Goal: Task Accomplishment & Management: Manage account settings

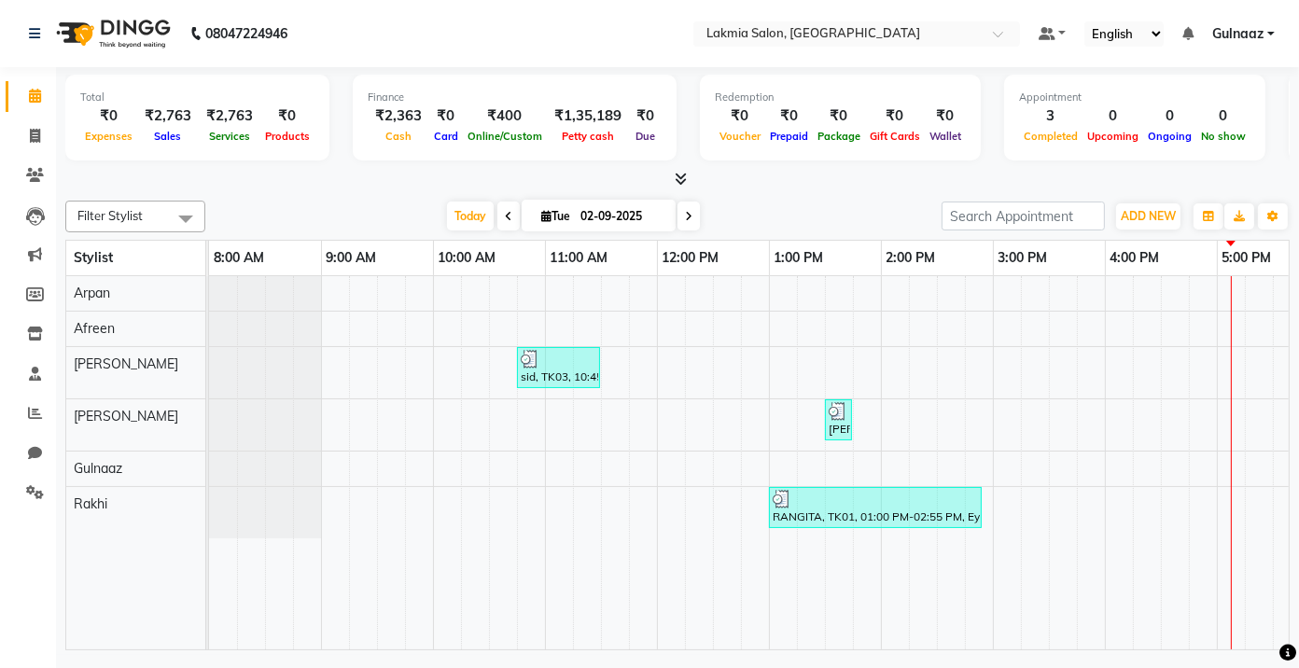
click at [385, 374] on div "sid, TK03, 10:45 AM-11:30 AM, U-cut / U-Straight(M)-550 [PERSON_NAME], TK02, 01…" at bounding box center [936, 462] width 1455 height 373
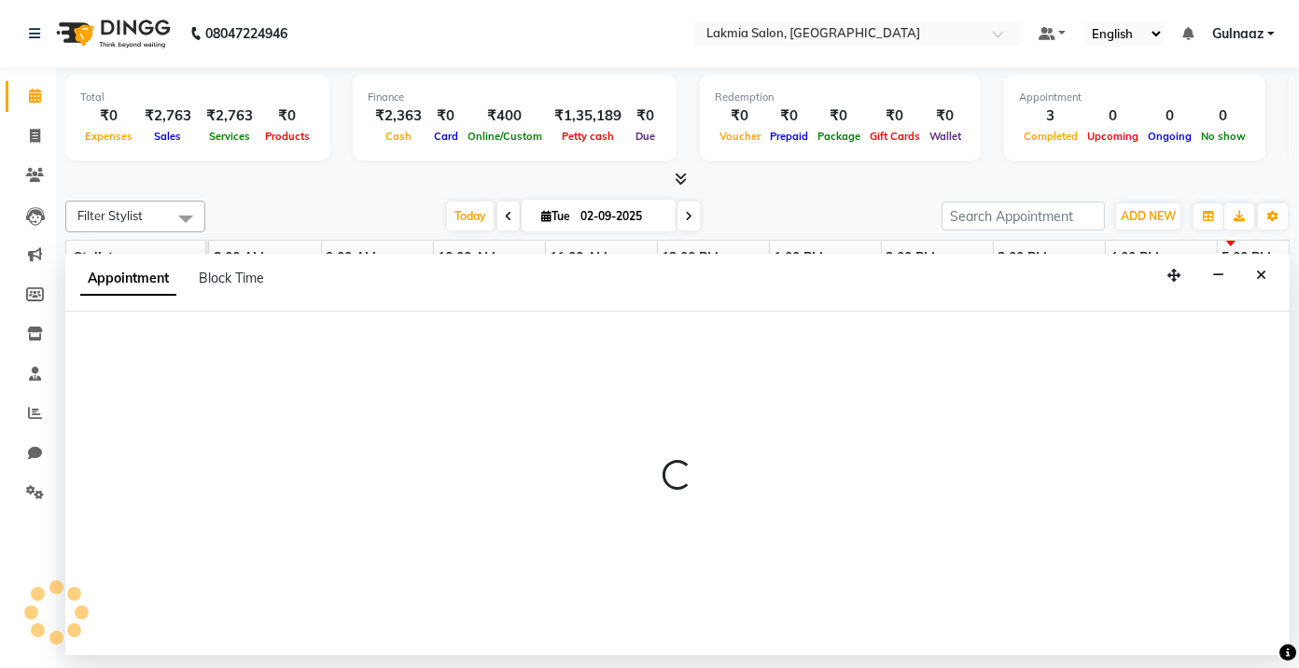
select select "79312"
select select "tentative"
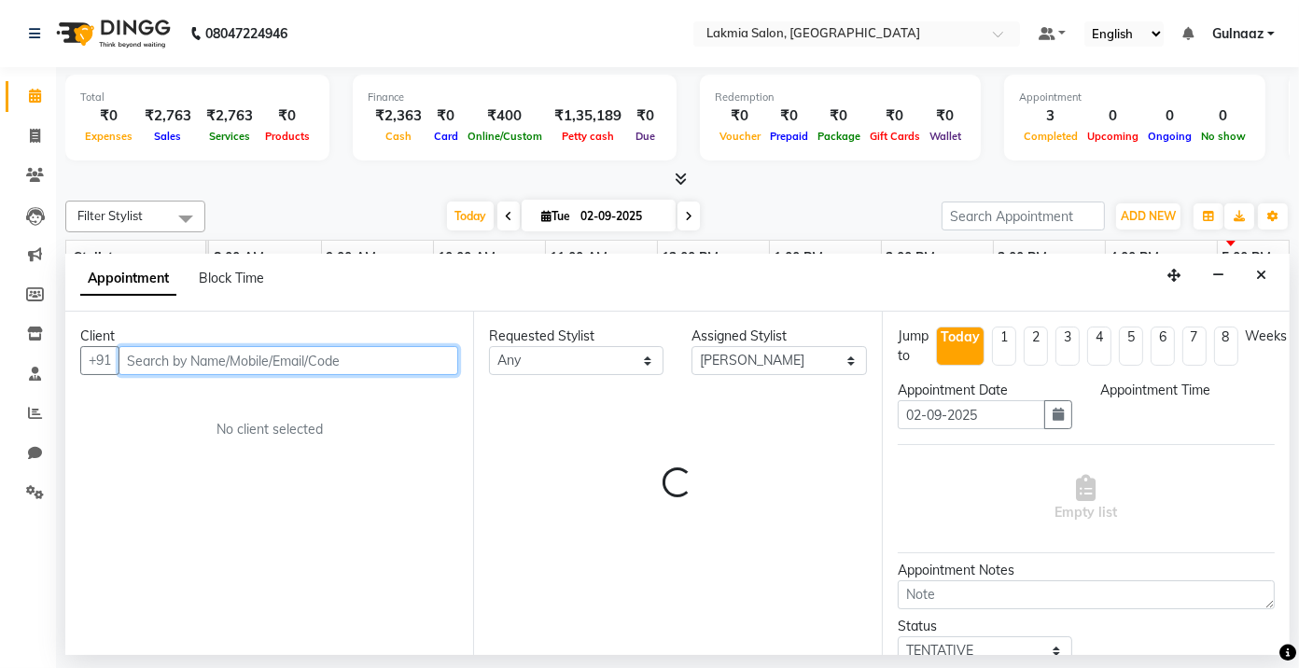
select select "570"
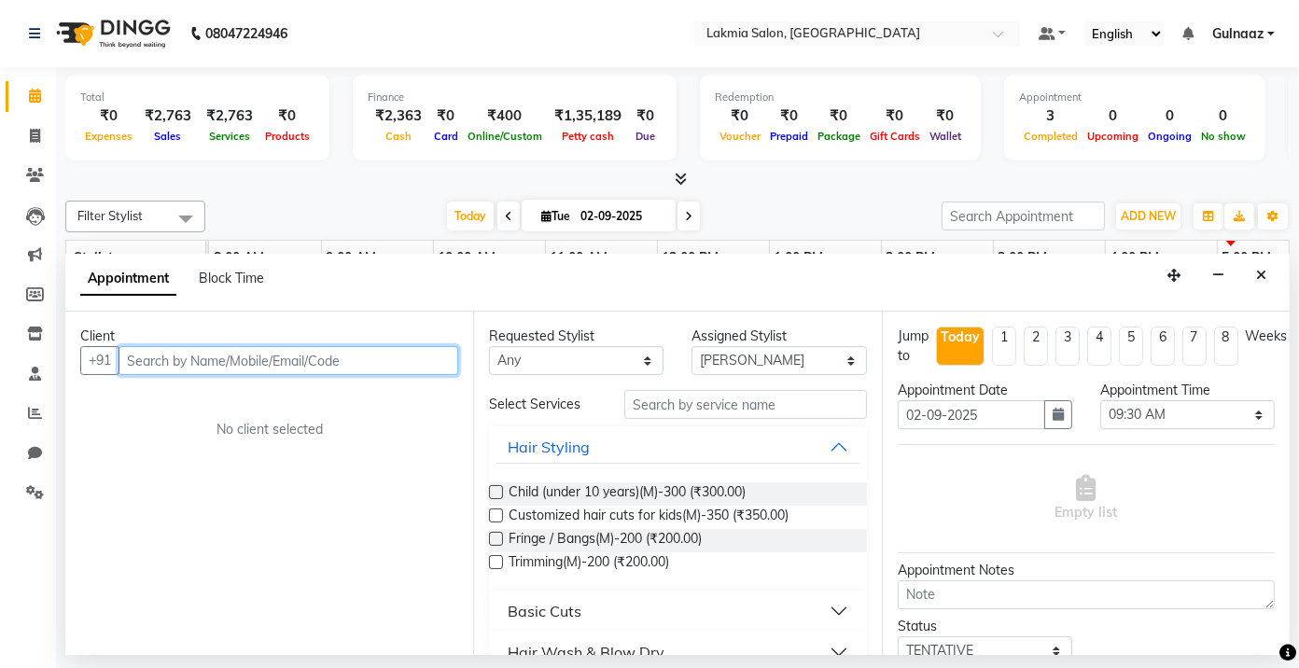
click at [309, 357] on input "text" at bounding box center [288, 360] width 340 height 29
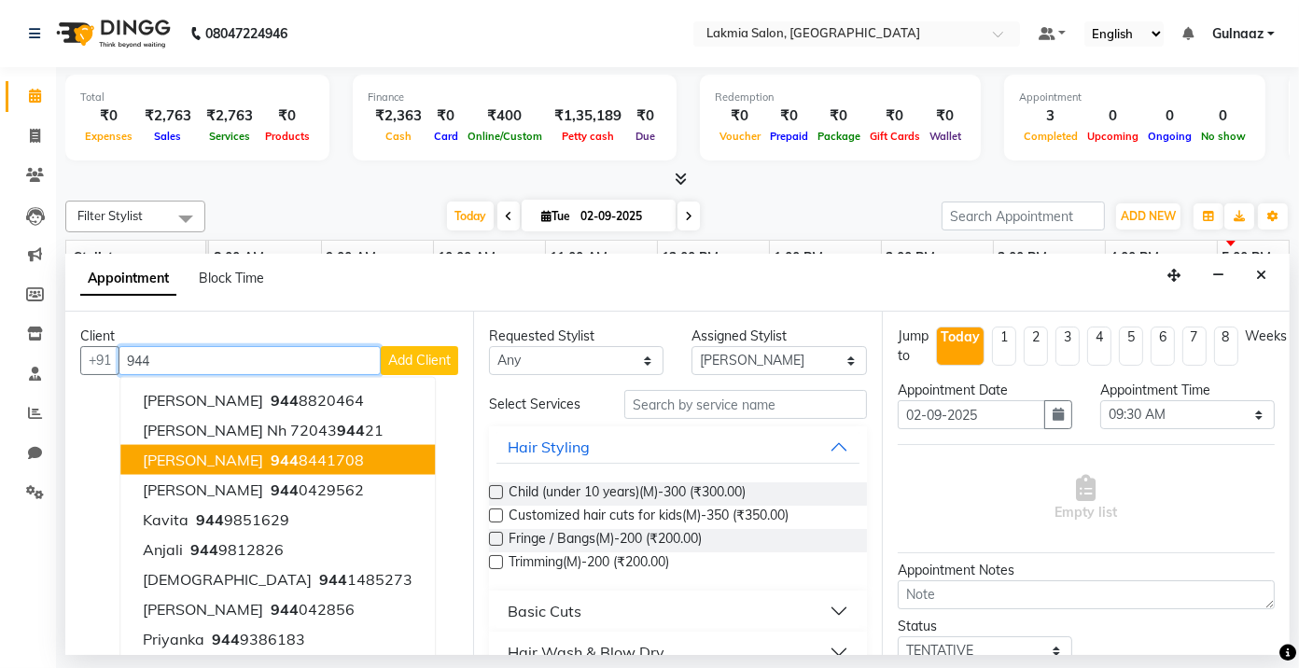
click at [192, 452] on span "[PERSON_NAME]" at bounding box center [203, 460] width 120 height 19
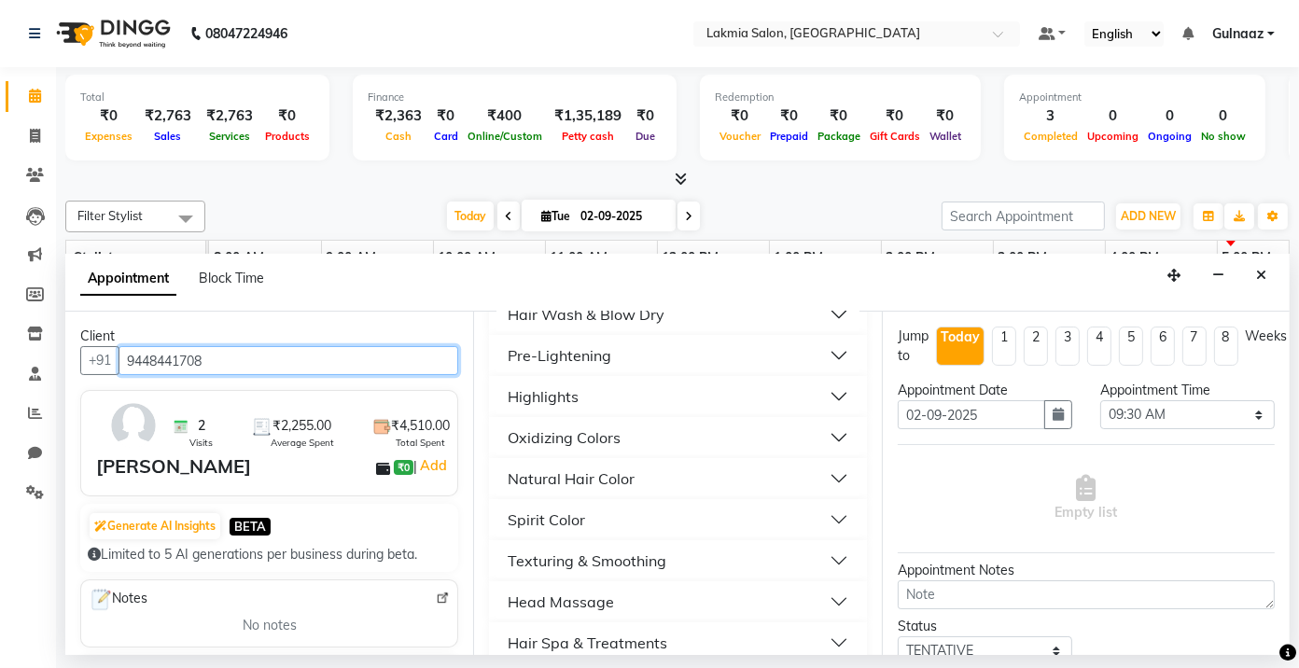
scroll to position [392, 0]
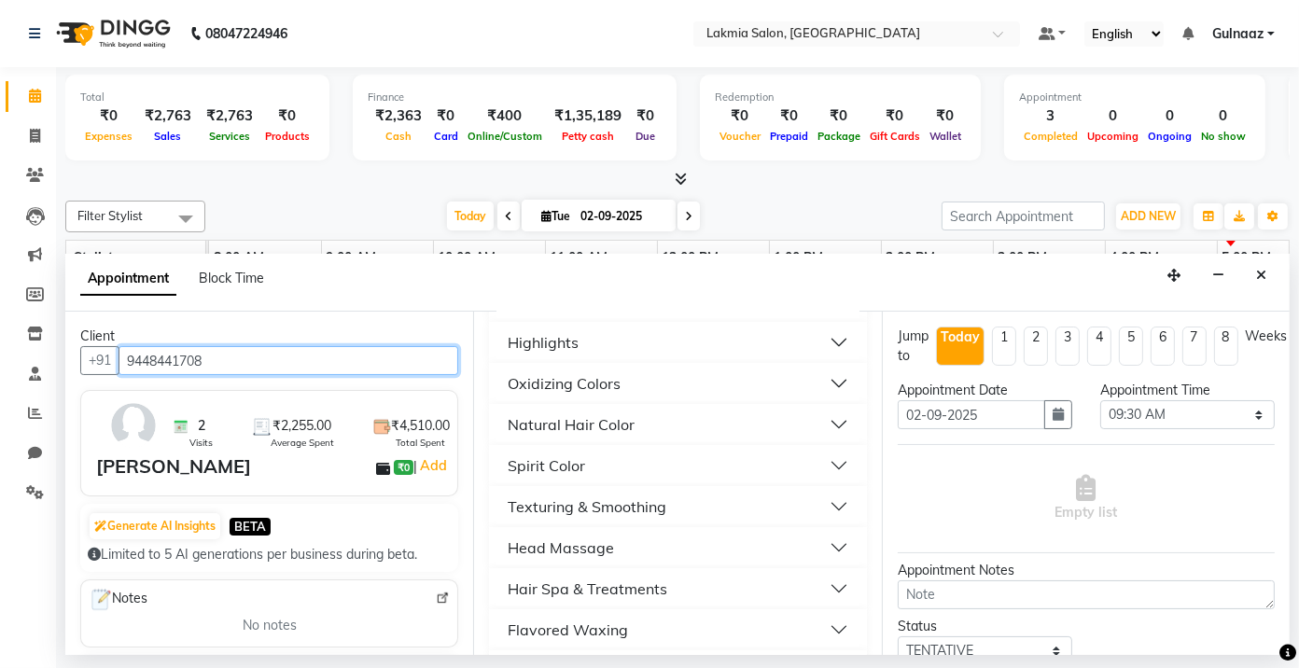
type input "9448441708"
drag, startPoint x: 882, startPoint y: 492, endPoint x: 894, endPoint y: 521, distance: 31.4
click at [894, 521] on div "Jump to [DATE] 1 2 3 4 5 6 7 8 Weeks Appointment Date [DATE] Appointment Time S…" at bounding box center [1086, 483] width 408 height 343
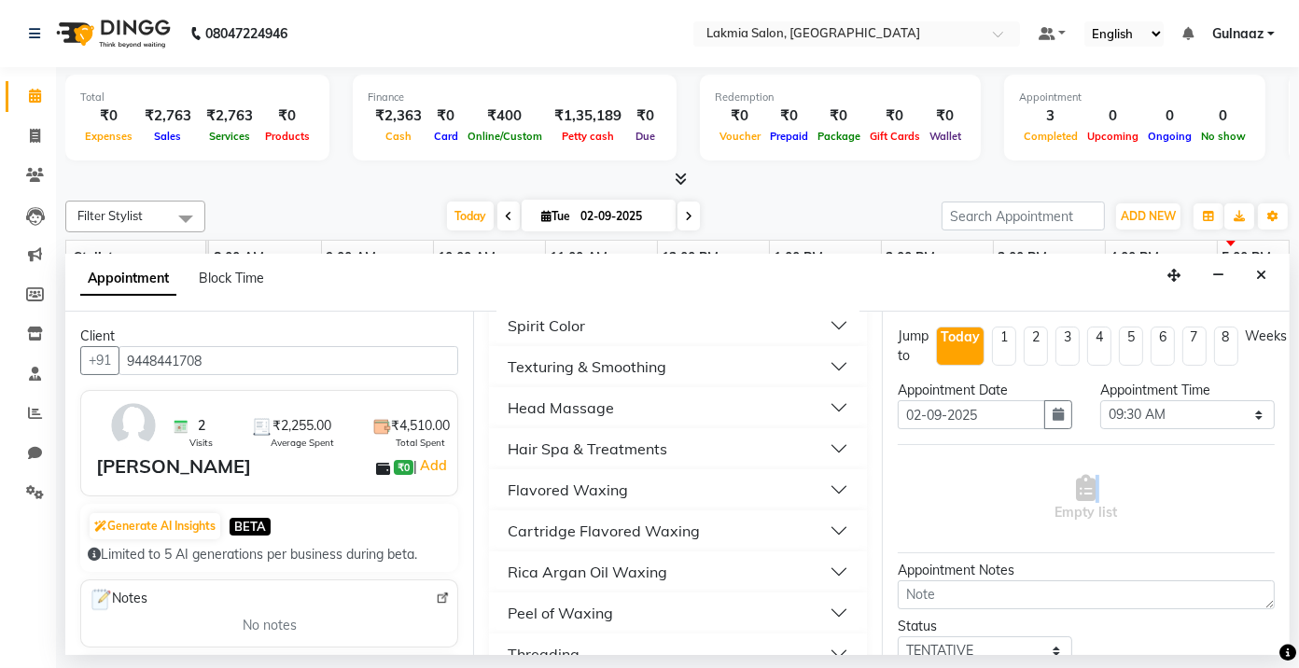
scroll to position [568, 0]
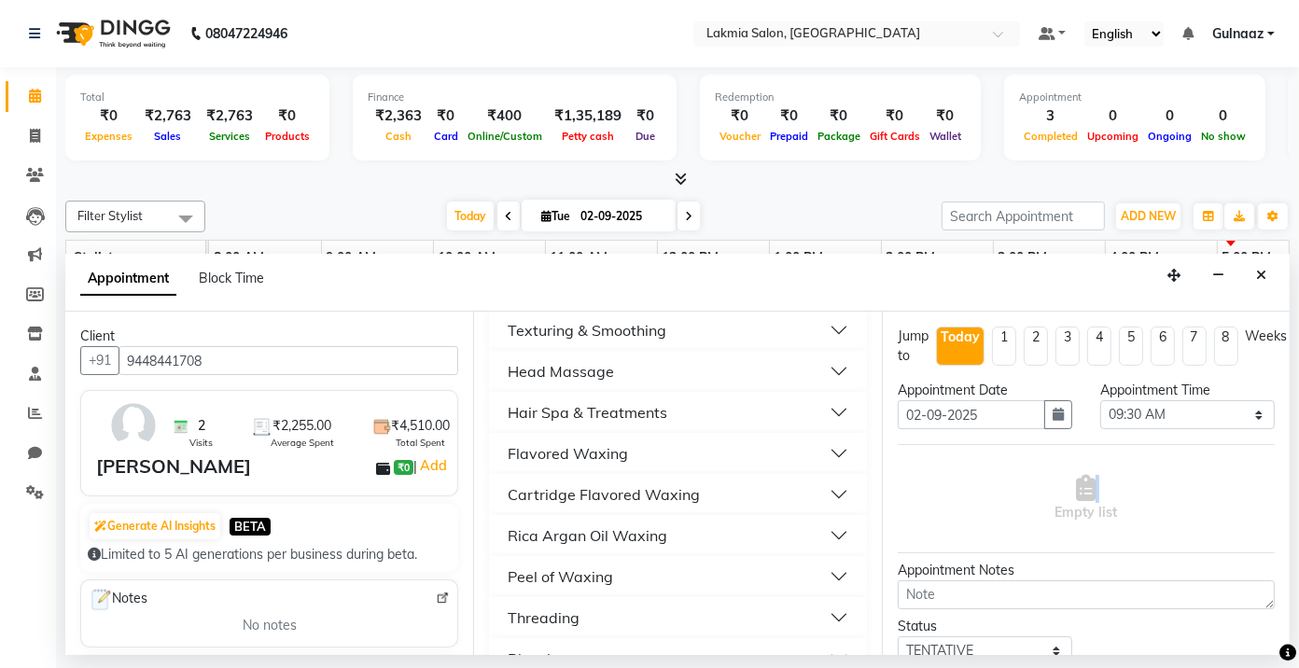
click at [841, 607] on button "Threading" at bounding box center [677, 618] width 362 height 34
click at [572, 617] on div "Threading" at bounding box center [544, 617] width 72 height 22
click at [816, 615] on button "Threading" at bounding box center [677, 618] width 362 height 34
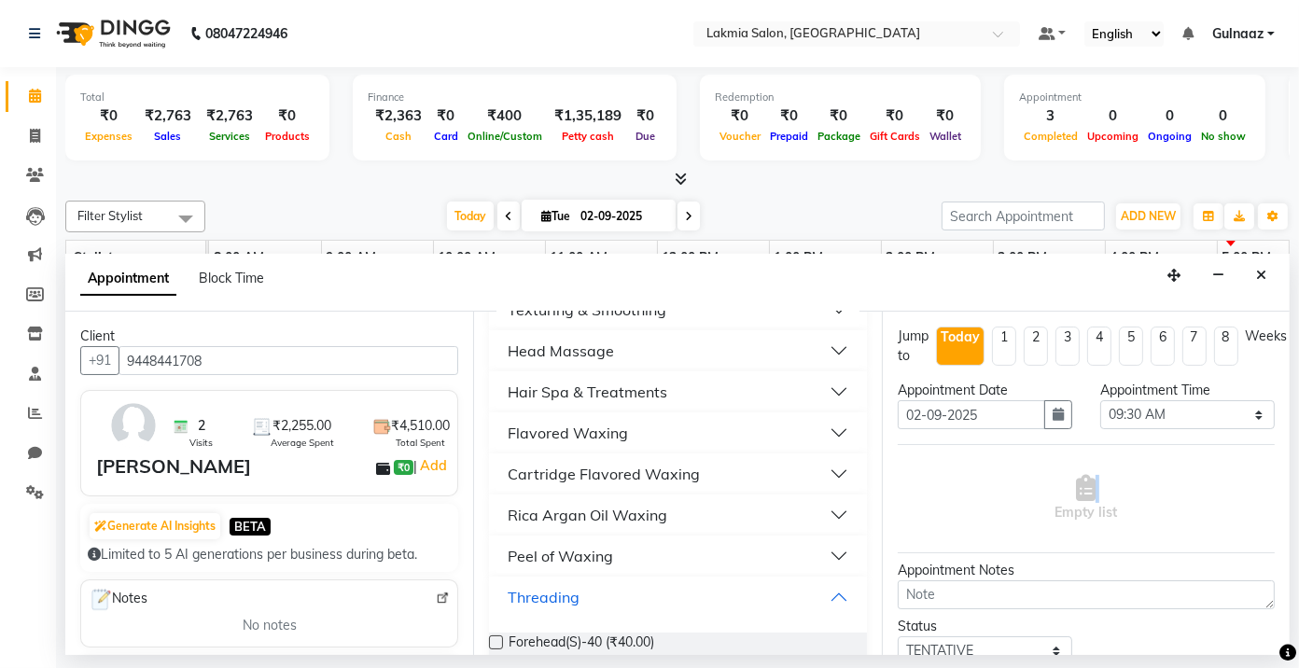
scroll to position [605, 0]
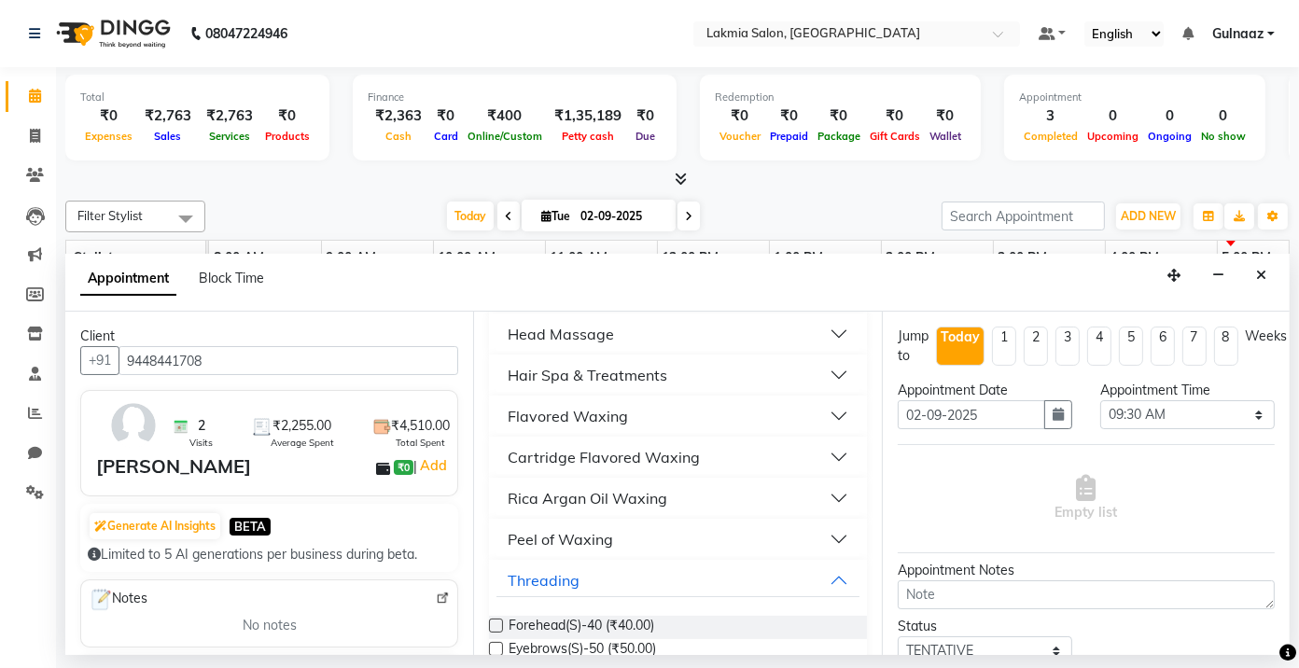
click at [491, 650] on label at bounding box center [496, 649] width 14 height 14
click at [491, 650] on input "checkbox" at bounding box center [495, 651] width 12 height 12
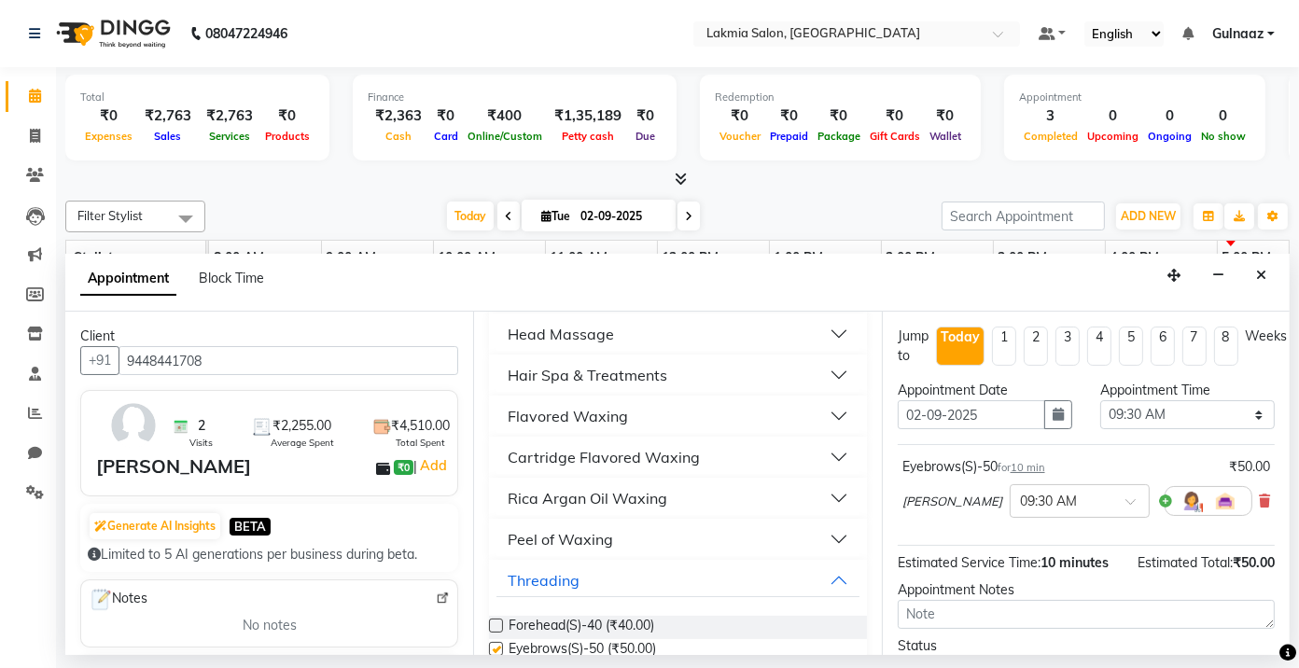
checkbox input "false"
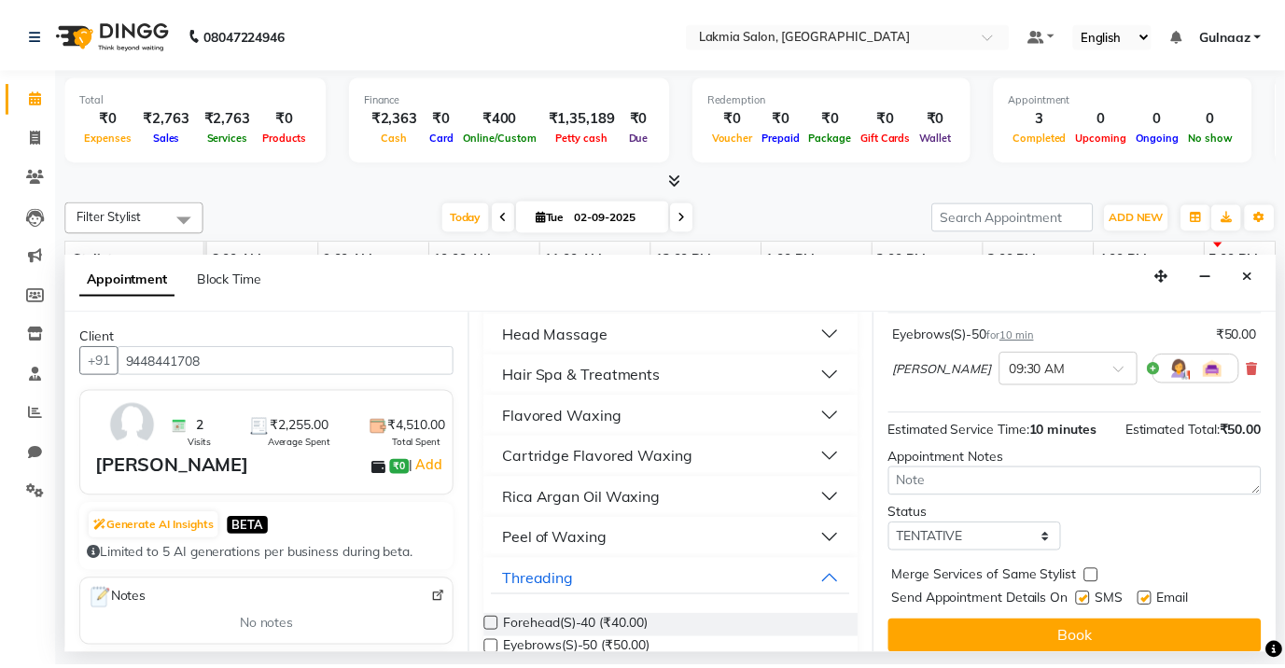
scroll to position [135, 0]
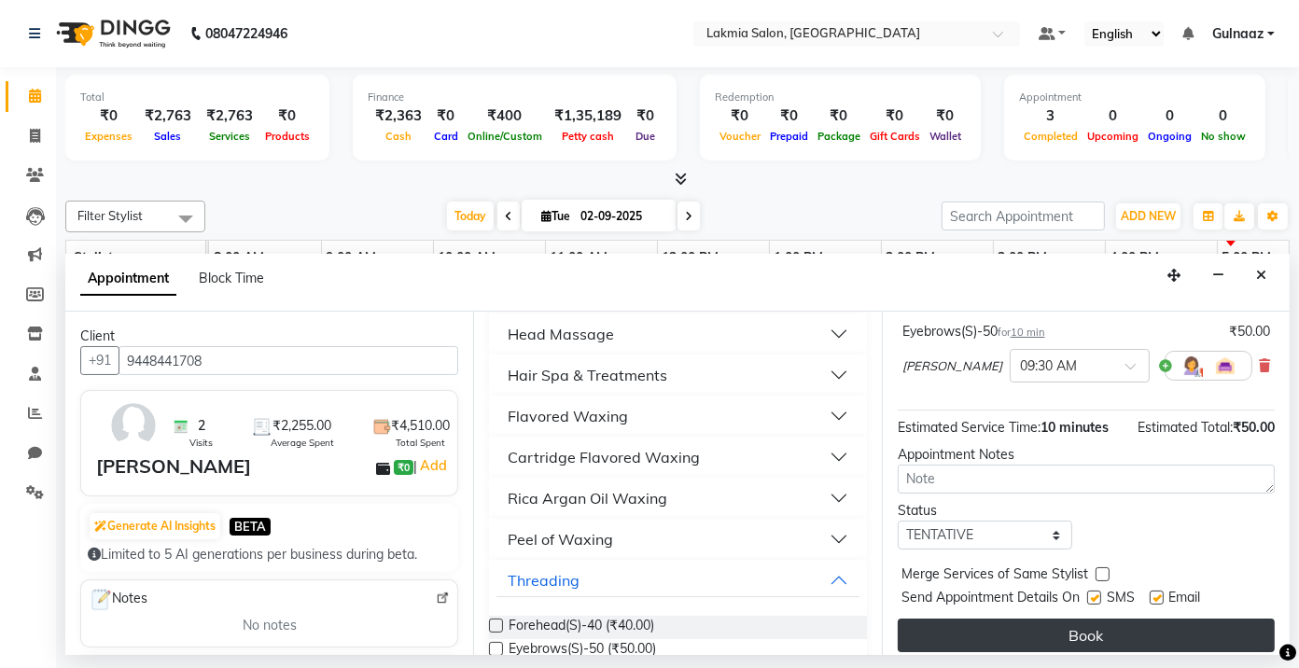
click at [1103, 633] on button "Book" at bounding box center [1085, 636] width 377 height 34
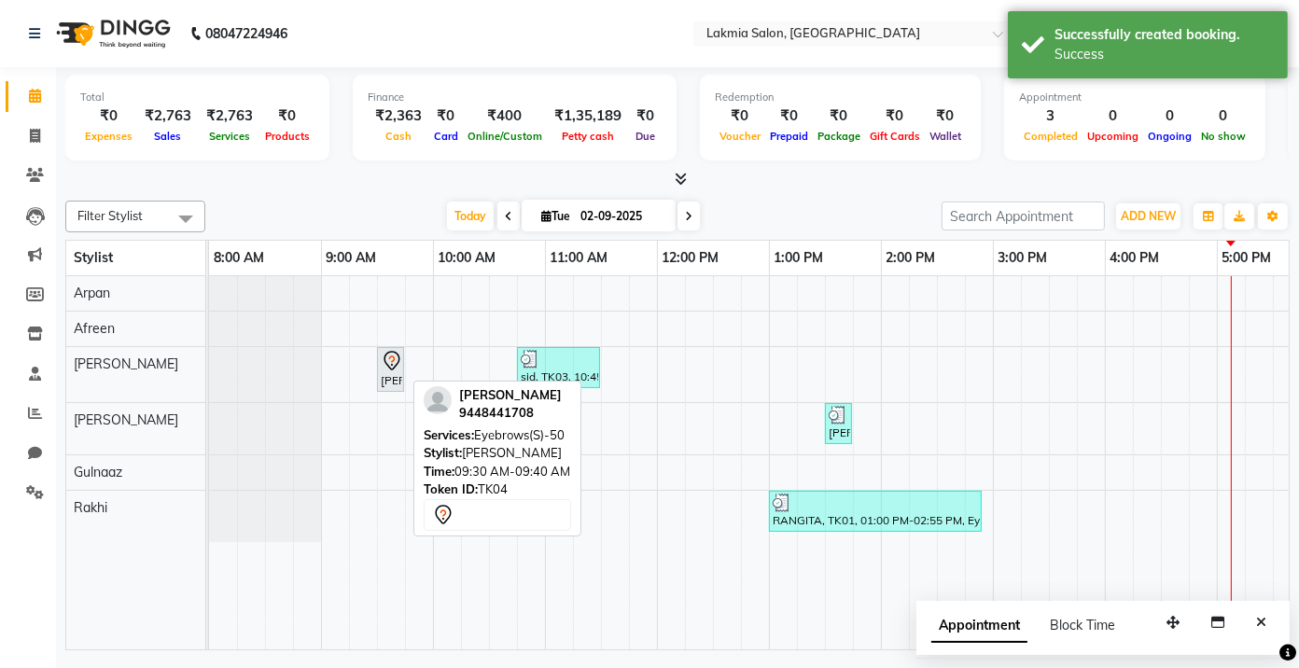
click at [385, 372] on div "[PERSON_NAME], TK04, 09:30 AM-09:40 AM, Eyebrows(S)-50" at bounding box center [390, 369] width 23 height 39
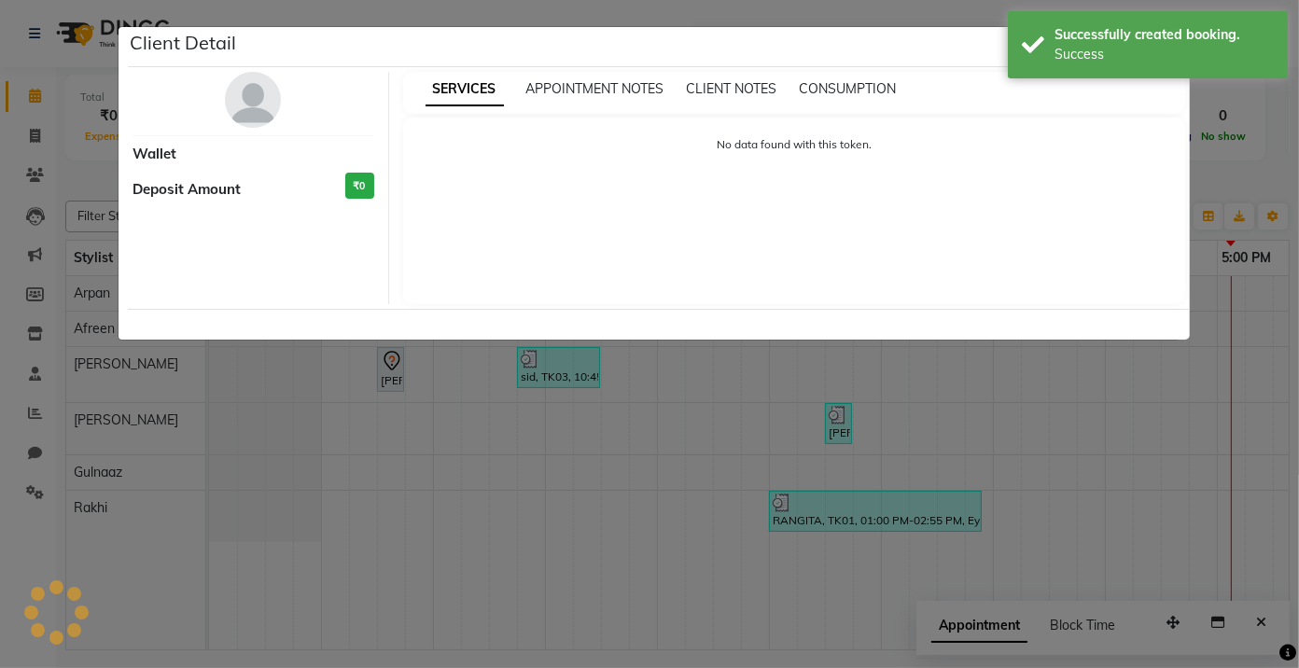
select select "7"
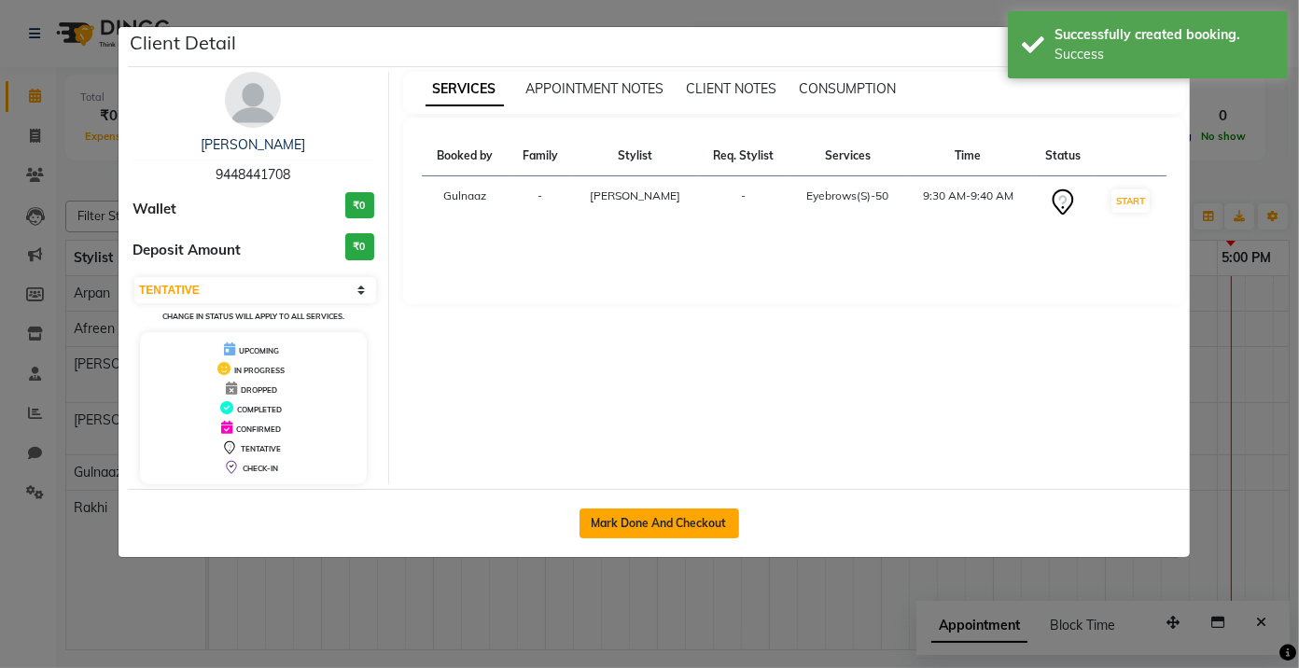
click at [688, 519] on button "Mark Done And Checkout" at bounding box center [659, 523] width 160 height 30
select select "service"
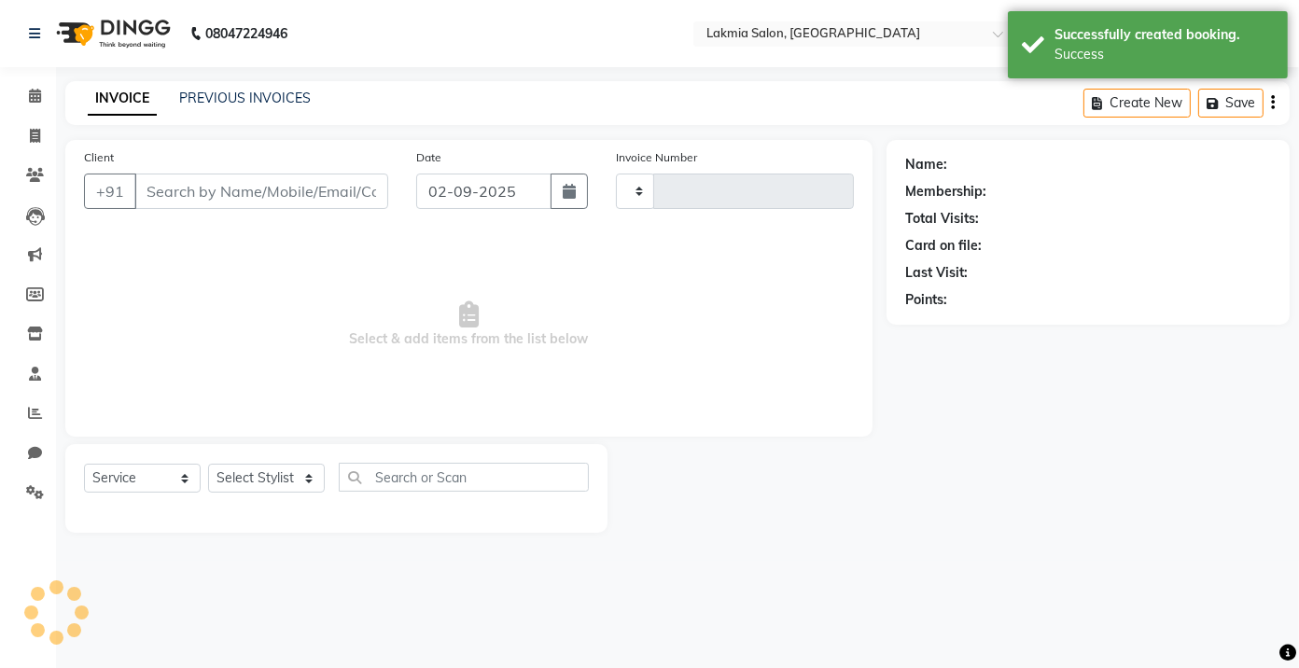
type input "0226"
select select "8235"
type input "9448441708"
select select "79312"
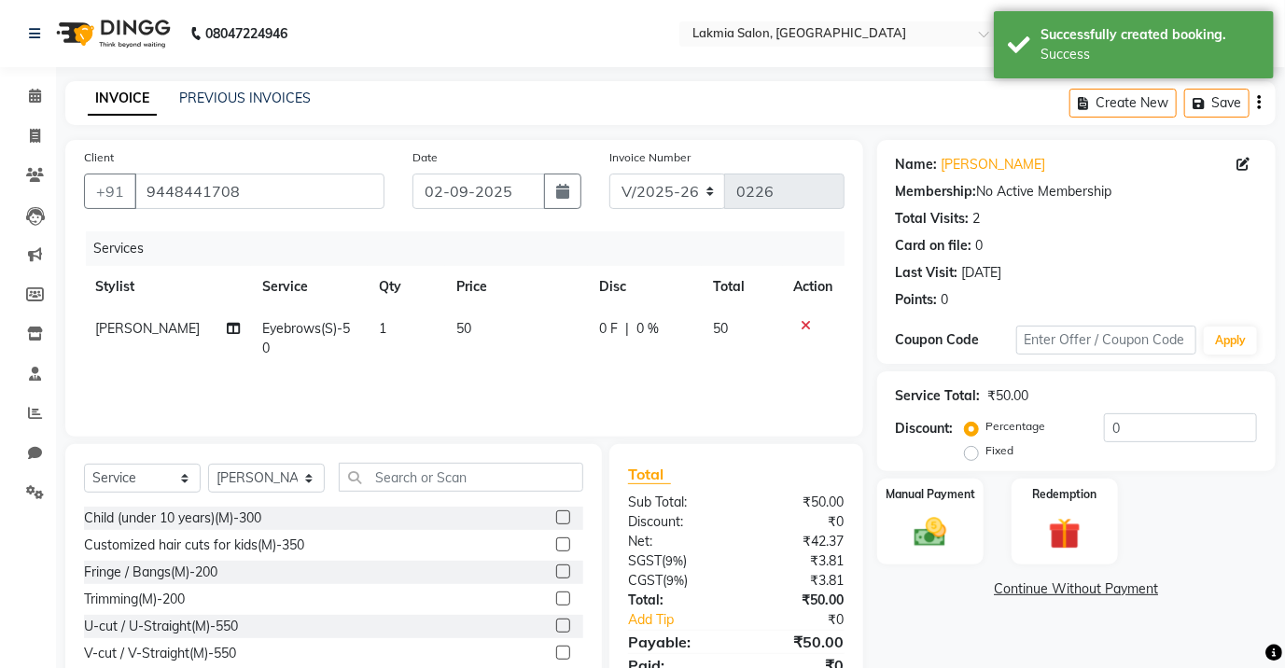
click at [160, 329] on span "[PERSON_NAME]" at bounding box center [147, 328] width 104 height 17
select select "79312"
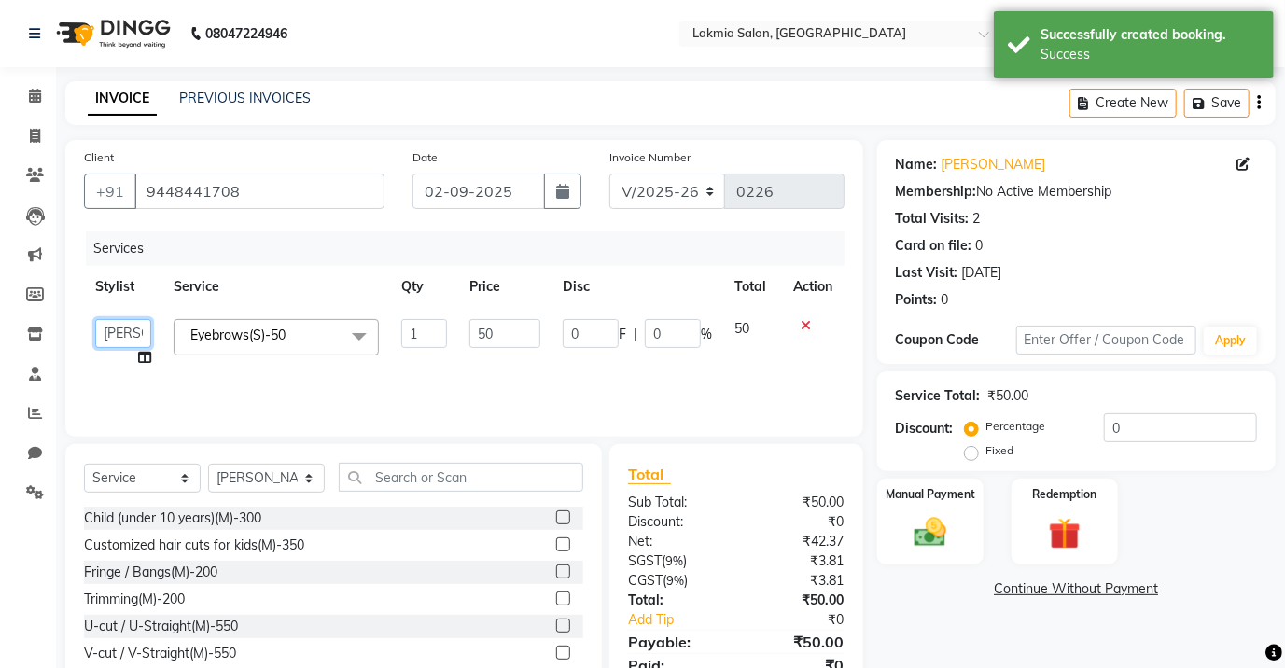
click at [146, 341] on select "[PERSON_NAME] [PERSON_NAME] Rakhi [PERSON_NAME]" at bounding box center [123, 333] width 56 height 29
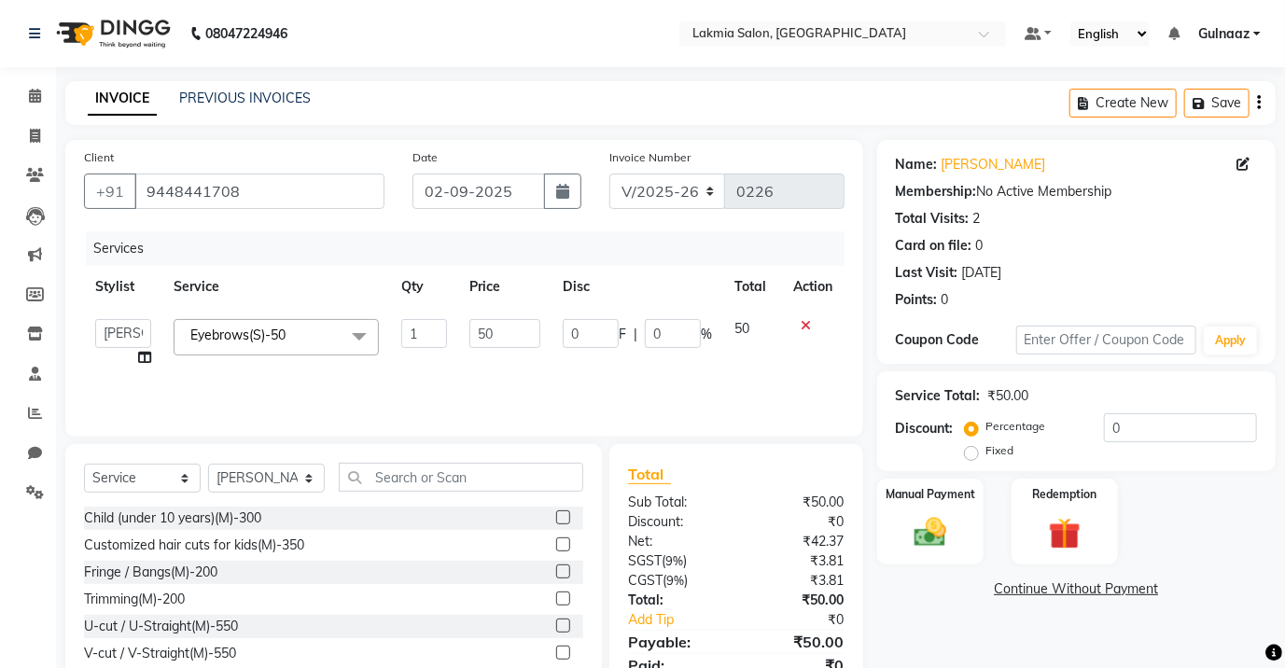
select select "79313"
click at [476, 356] on td "50" at bounding box center [504, 343] width 93 height 71
click at [492, 481] on input "text" at bounding box center [461, 477] width 244 height 29
click at [568, 354] on td "0 F | 0 %" at bounding box center [637, 343] width 172 height 71
click at [462, 480] on input "text" at bounding box center [461, 477] width 244 height 29
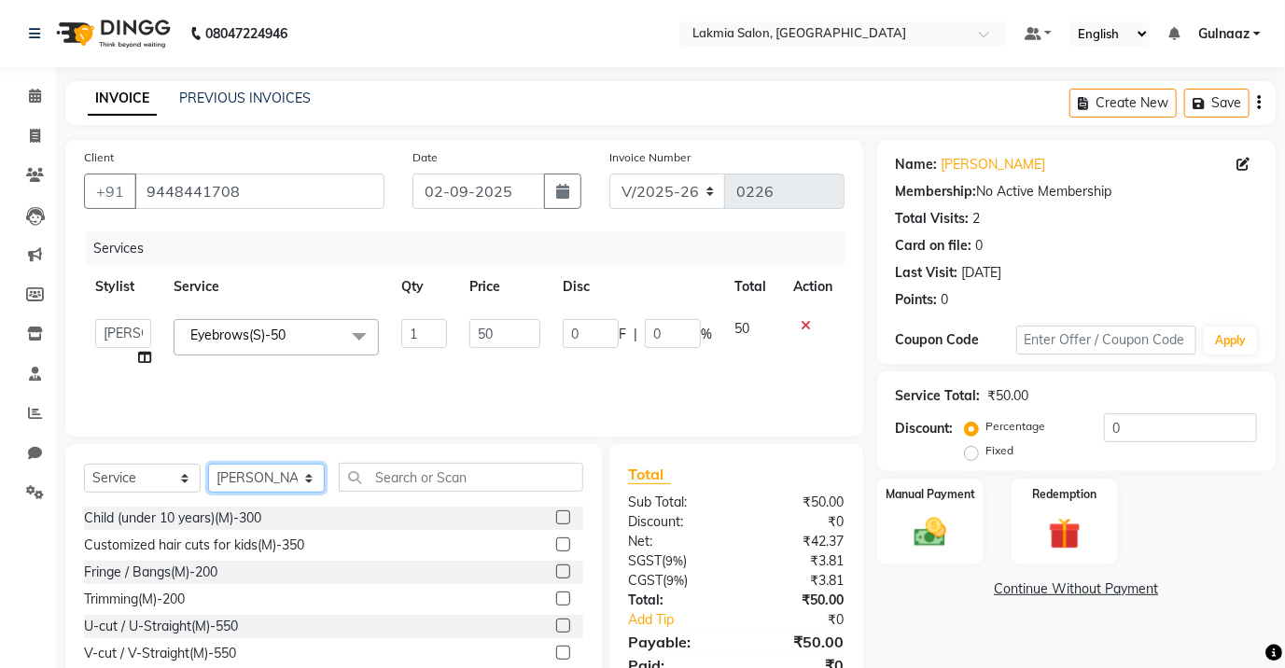
click at [312, 485] on select "Select Stylist [PERSON_NAME] [PERSON_NAME] Rakhi [PERSON_NAME]" at bounding box center [266, 478] width 117 height 29
select select "79313"
click at [208, 464] on select "Select Stylist [PERSON_NAME] [PERSON_NAME] Rakhi [PERSON_NAME]" at bounding box center [266, 478] width 117 height 29
click at [497, 476] on input "text" at bounding box center [461, 477] width 244 height 29
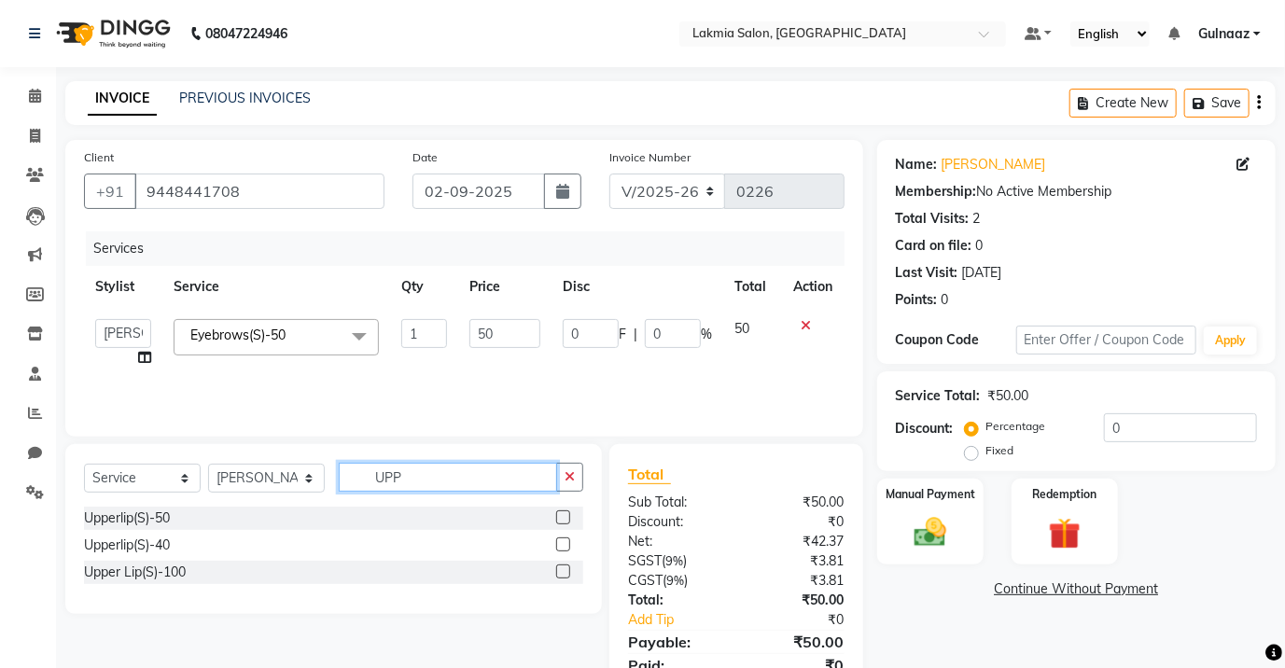
type input "UPP"
click at [565, 542] on label at bounding box center [563, 544] width 14 height 14
click at [565, 542] on input "checkbox" at bounding box center [562, 545] width 12 height 12
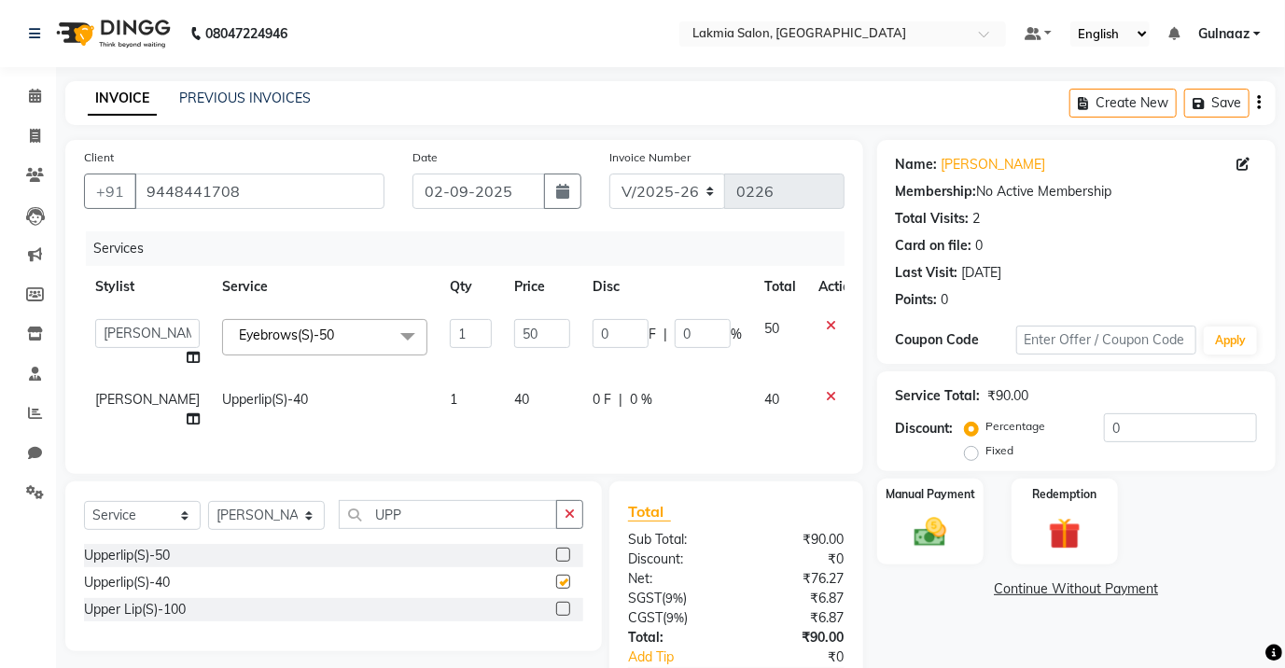
checkbox input "false"
click at [464, 504] on input "UPP" at bounding box center [448, 514] width 218 height 29
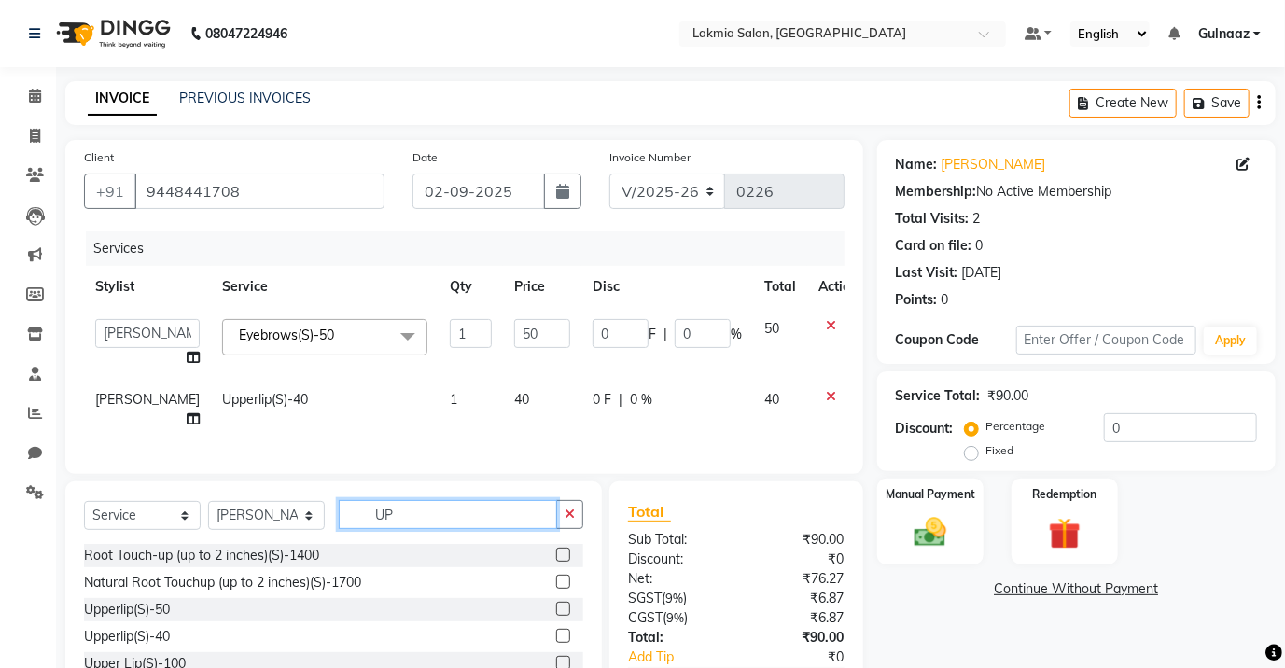
type input "U"
type input "TRI"
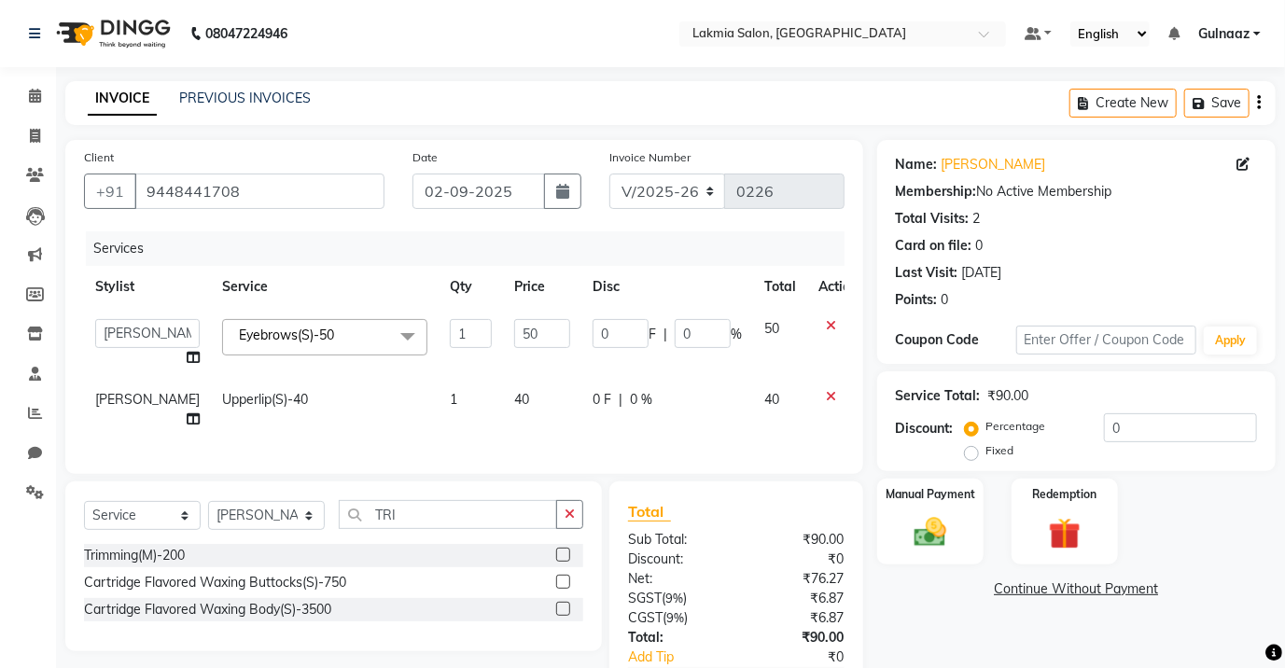
click at [560, 548] on label at bounding box center [563, 555] width 14 height 14
click at [560, 550] on input "checkbox" at bounding box center [562, 556] width 12 height 12
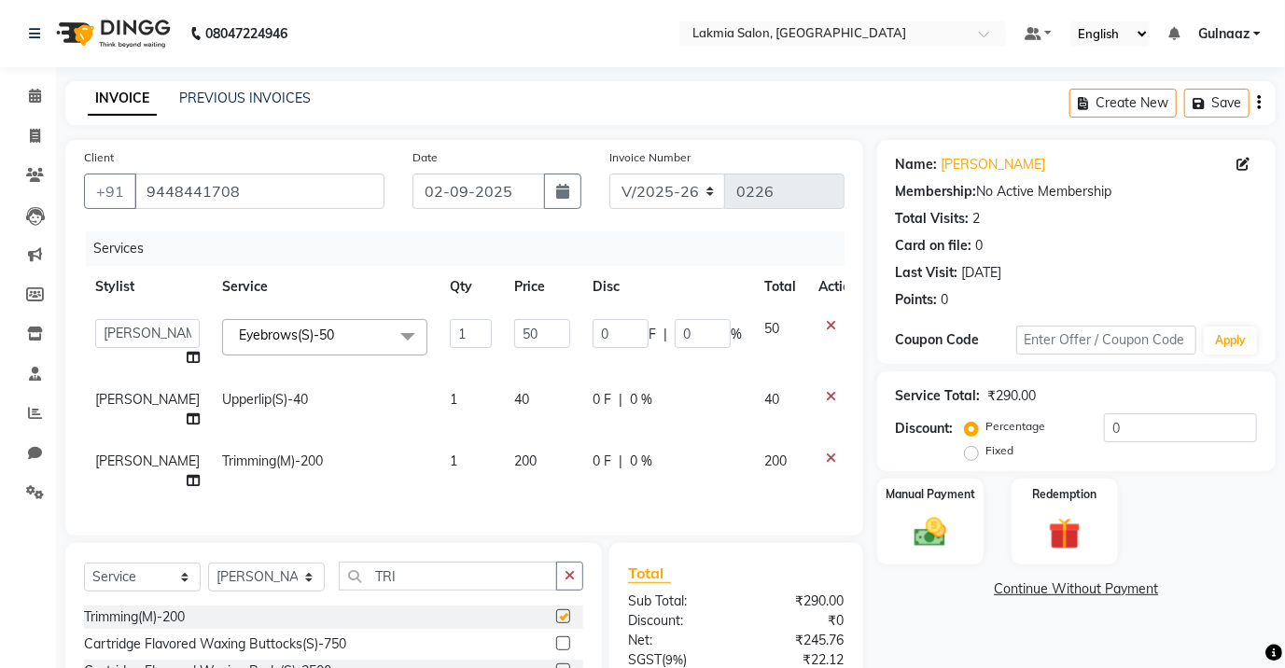
checkbox input "false"
click at [939, 511] on div "Manual Payment" at bounding box center [929, 522] width 111 height 90
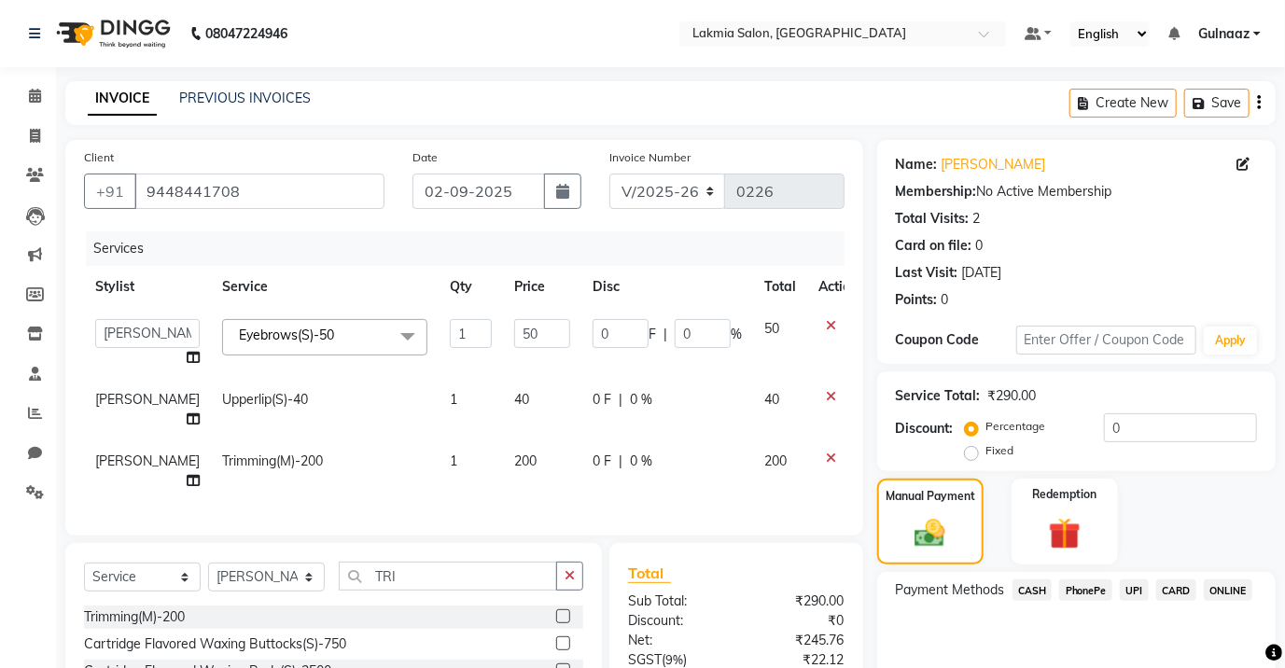
click at [1037, 591] on span "CASH" at bounding box center [1032, 589] width 40 height 21
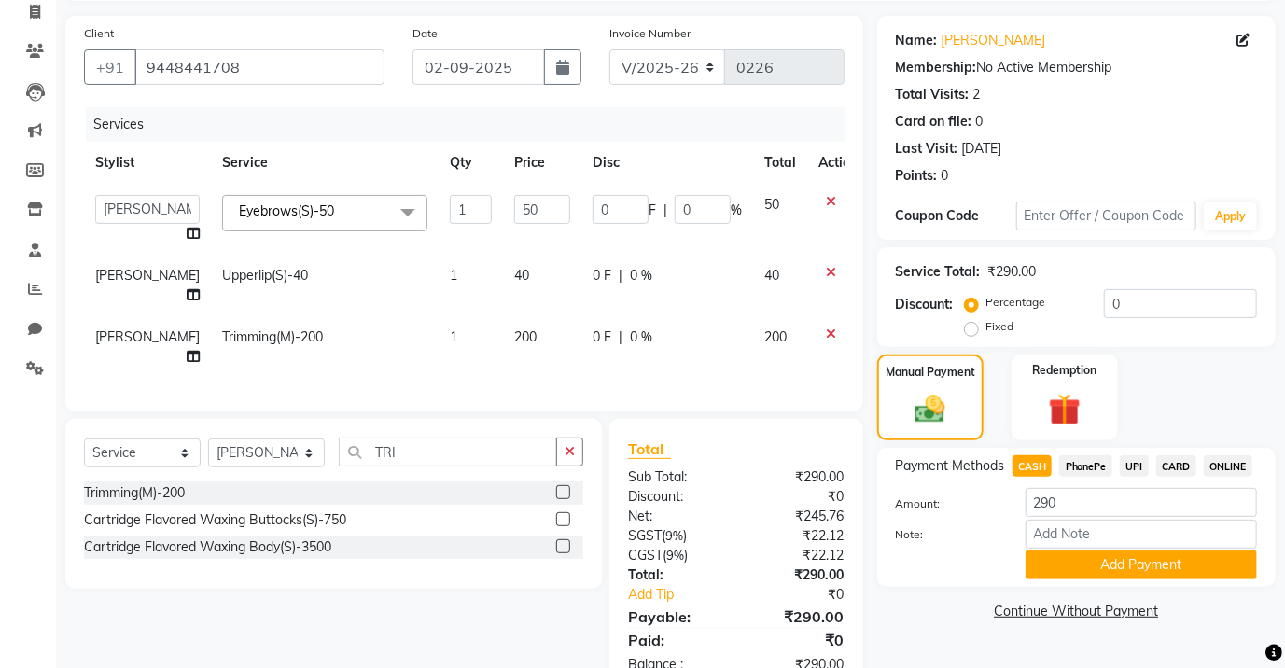
scroll to position [152, 0]
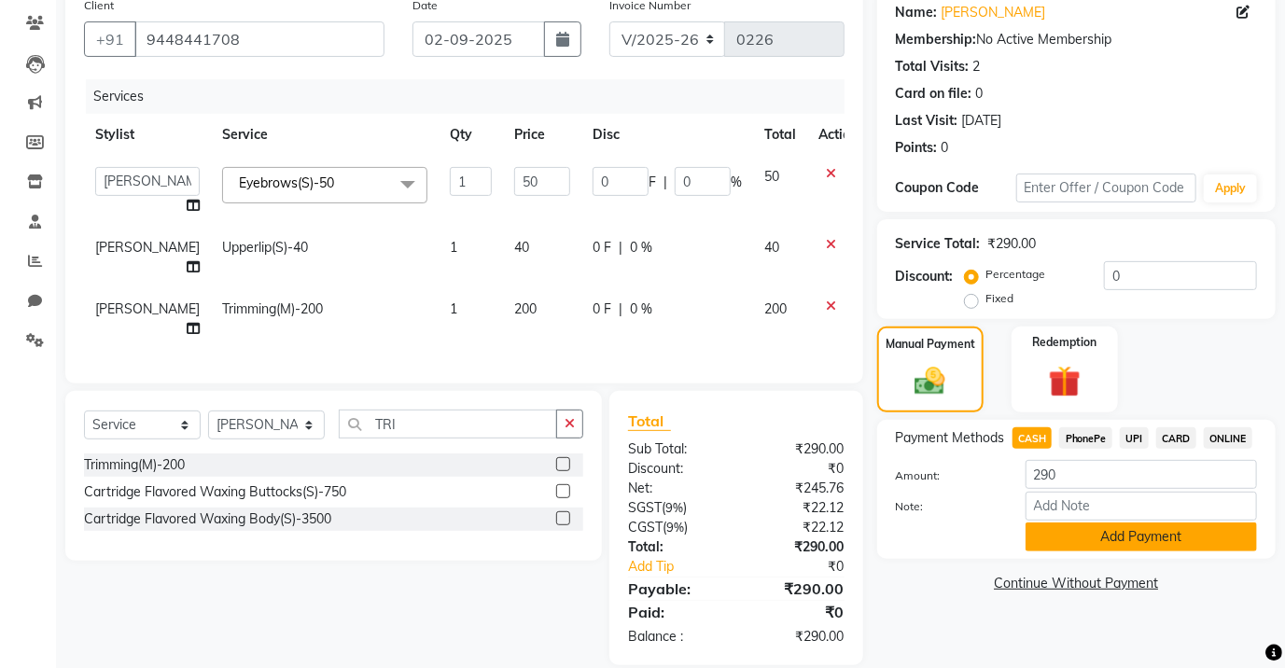
click at [1106, 533] on button "Add Payment" at bounding box center [1140, 536] width 231 height 29
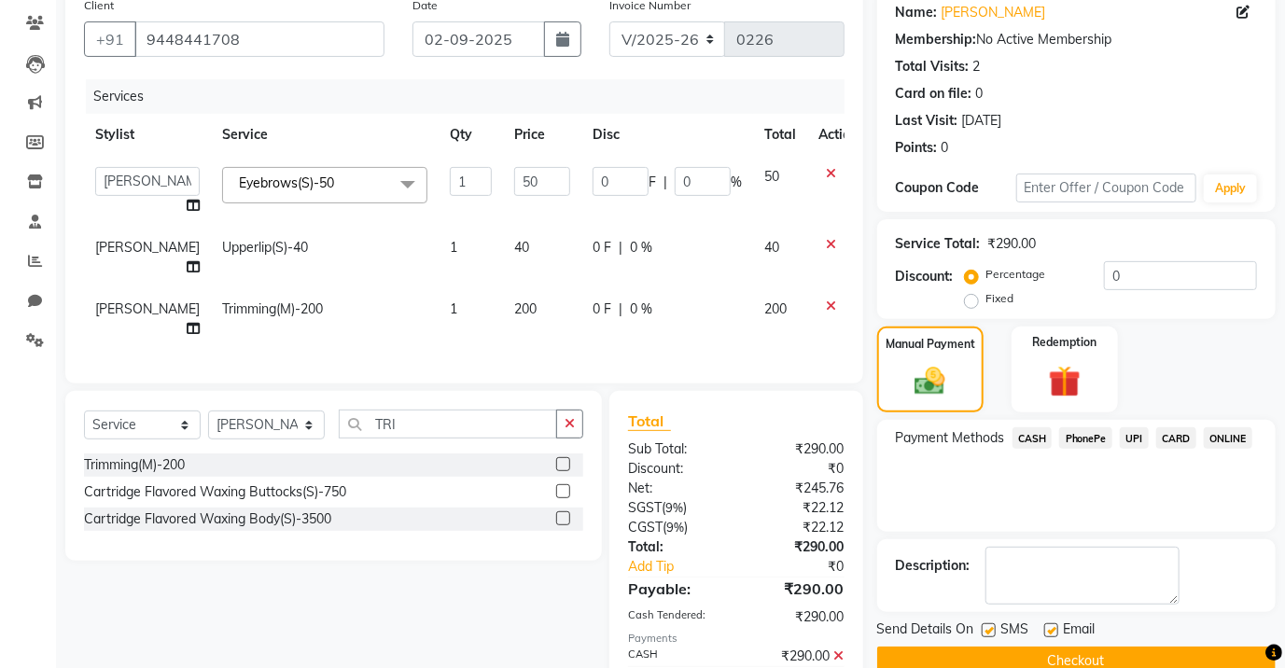
click at [1052, 632] on label at bounding box center [1051, 630] width 14 height 14
click at [1052, 632] on input "checkbox" at bounding box center [1050, 631] width 12 height 12
checkbox input "false"
click at [1059, 657] on button "Checkout" at bounding box center [1076, 661] width 398 height 29
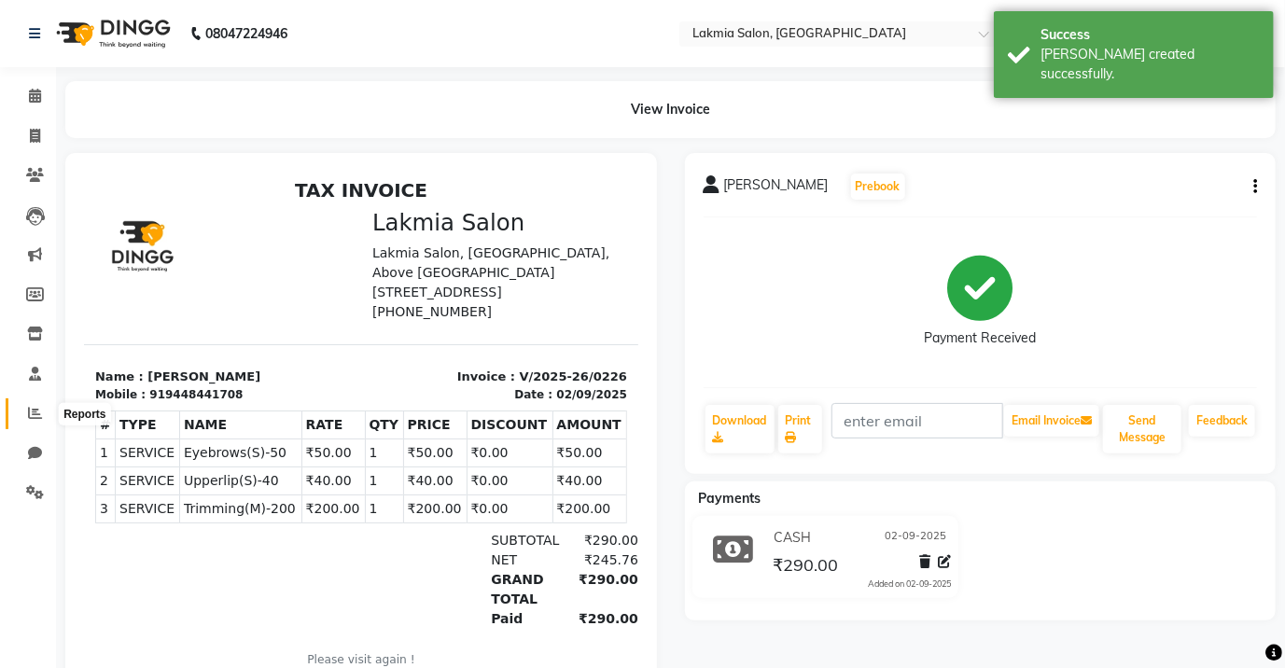
click at [39, 412] on icon at bounding box center [35, 413] width 14 height 14
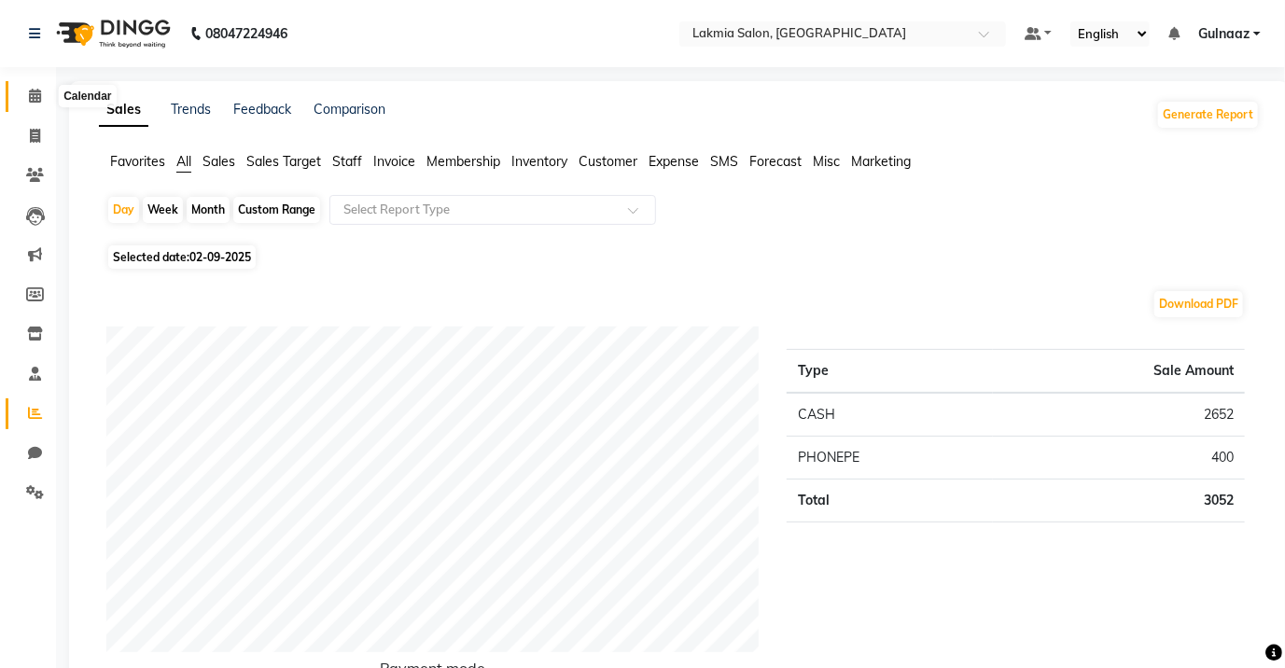
click at [36, 97] on icon at bounding box center [35, 96] width 12 height 14
